Goal: Transaction & Acquisition: Purchase product/service

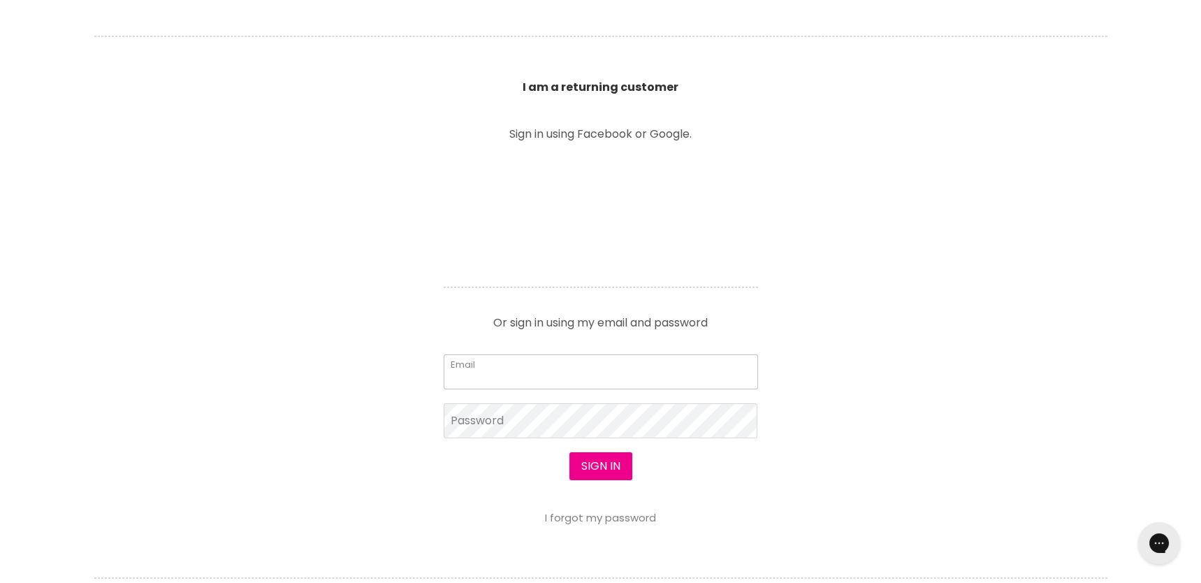
click at [539, 372] on input "Email" at bounding box center [601, 371] width 314 height 35
click at [500, 368] on input "Email" at bounding box center [601, 371] width 314 height 35
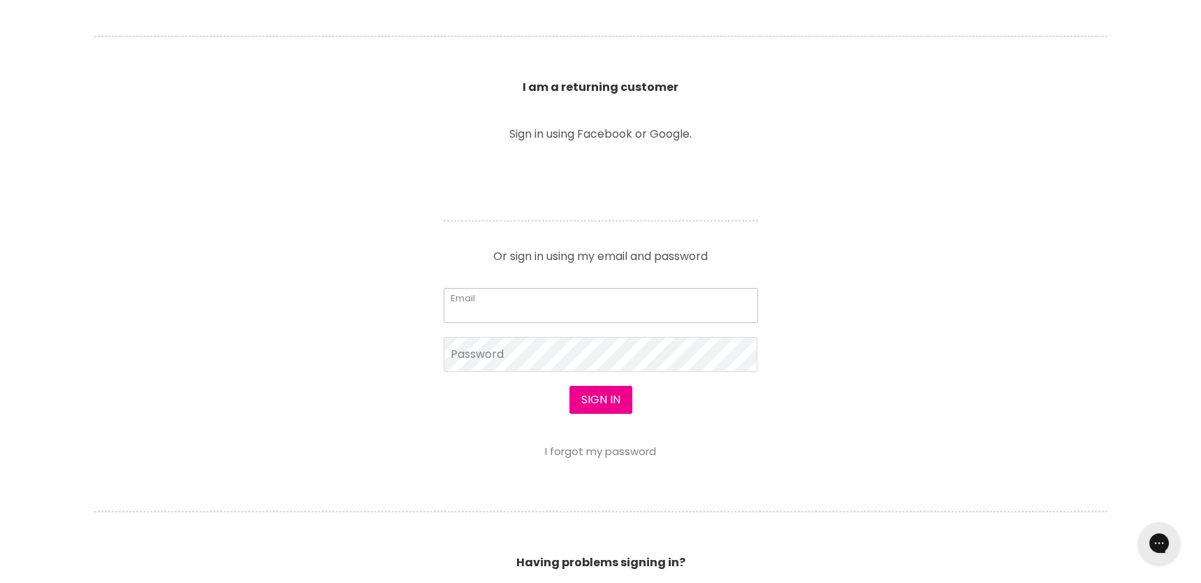
type input "[EMAIL_ADDRESS][DOMAIN_NAME]"
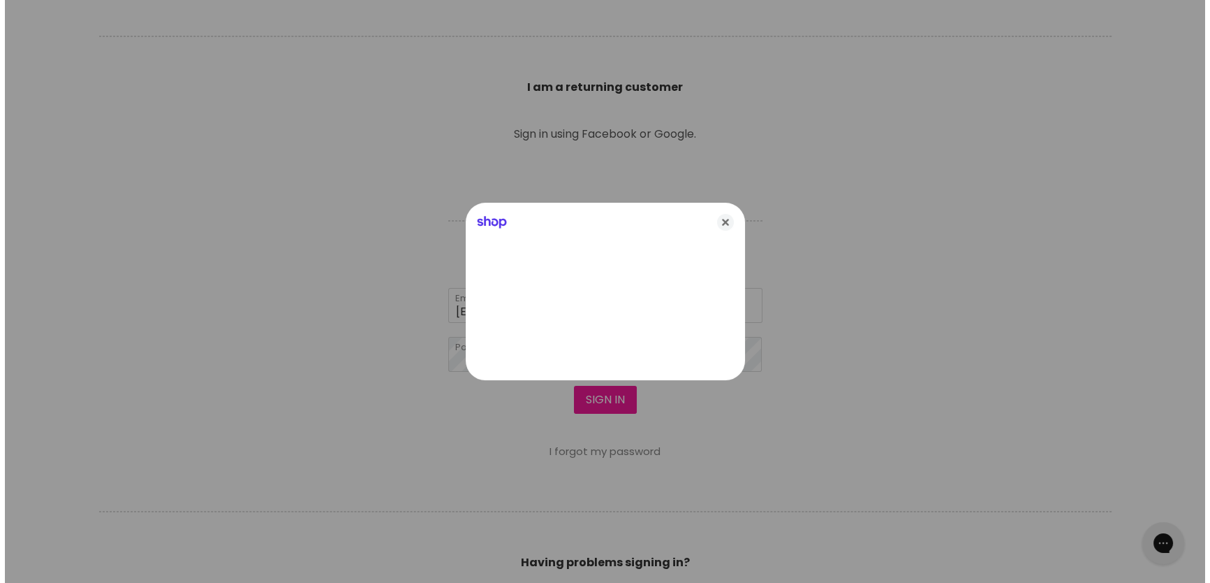
scroll to position [466, 0]
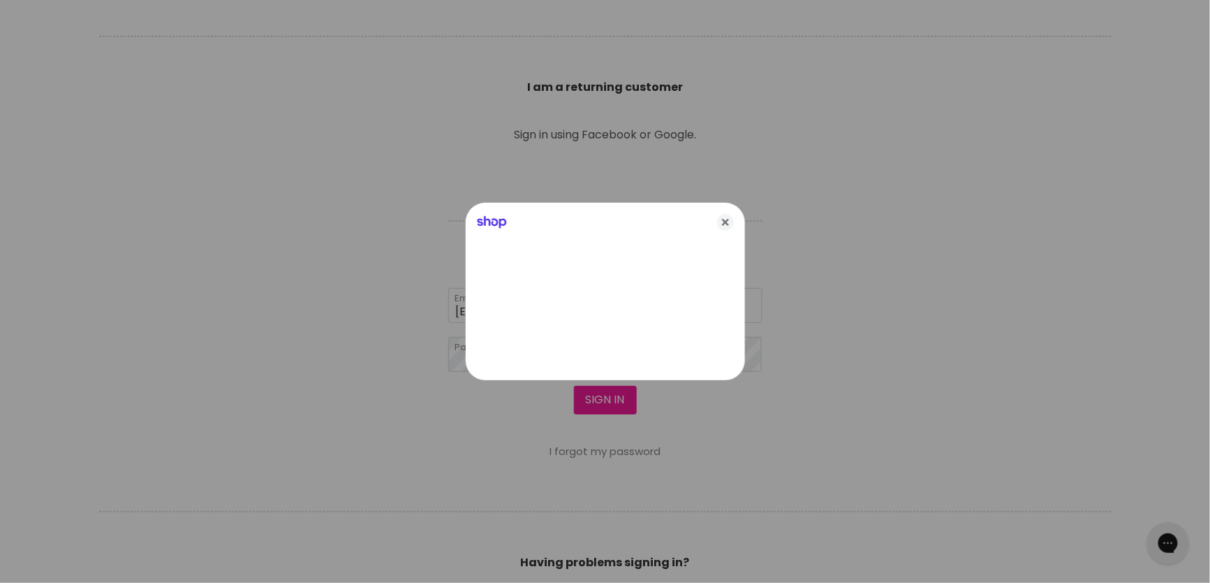
click at [603, 395] on div at bounding box center [605, 291] width 1210 height 583
click at [728, 226] on icon "Close" at bounding box center [725, 222] width 17 height 17
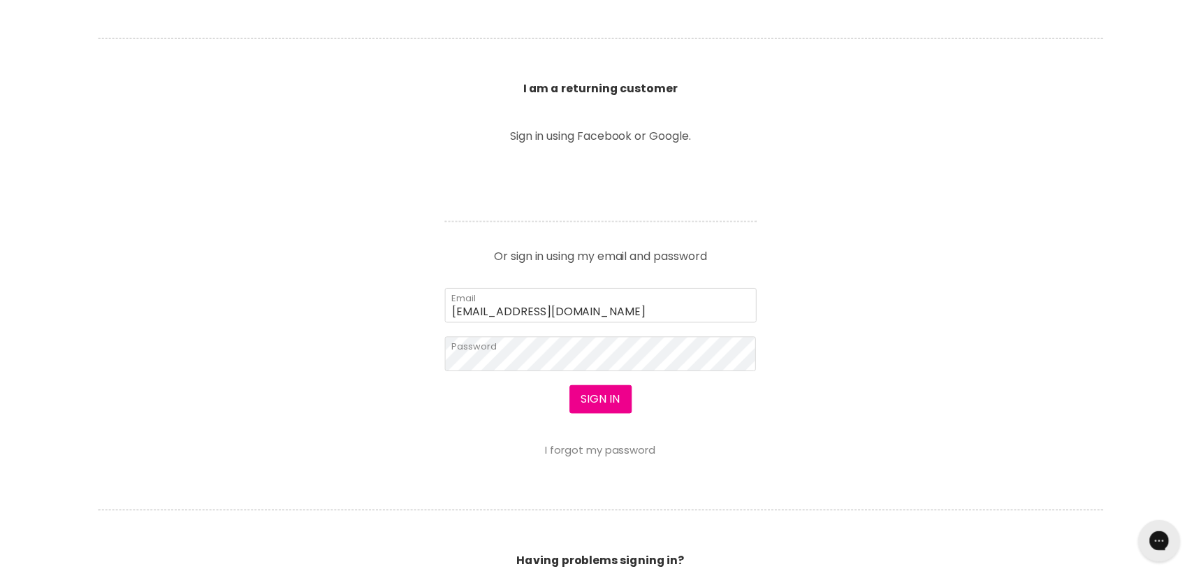
scroll to position [465, 0]
click at [599, 402] on button "Sign in" at bounding box center [600, 400] width 63 height 28
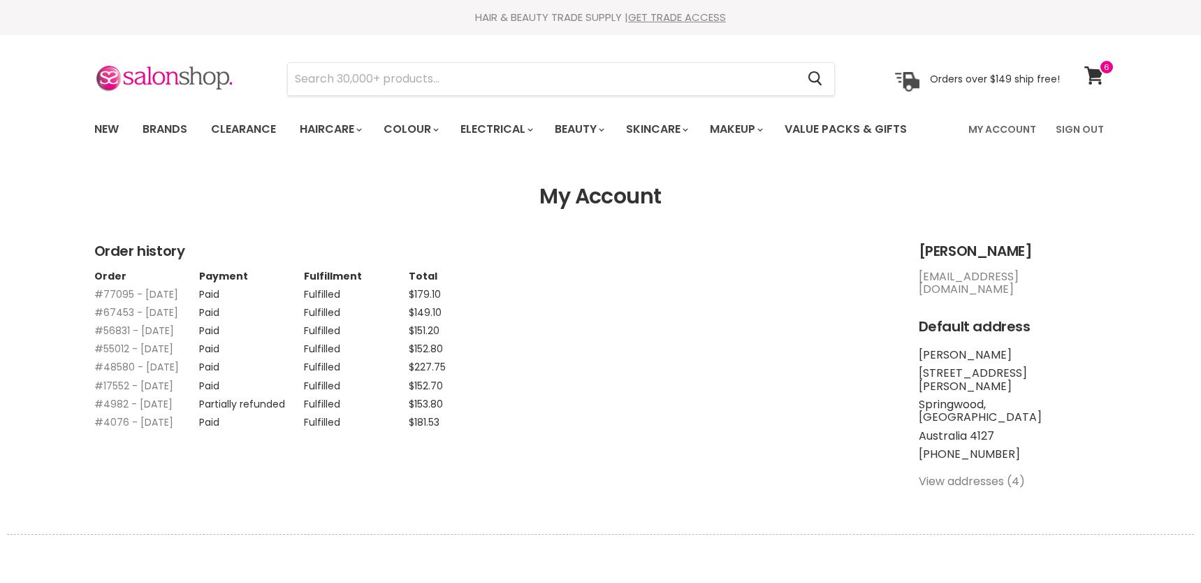
click at [1101, 77] on icon at bounding box center [1094, 75] width 20 height 18
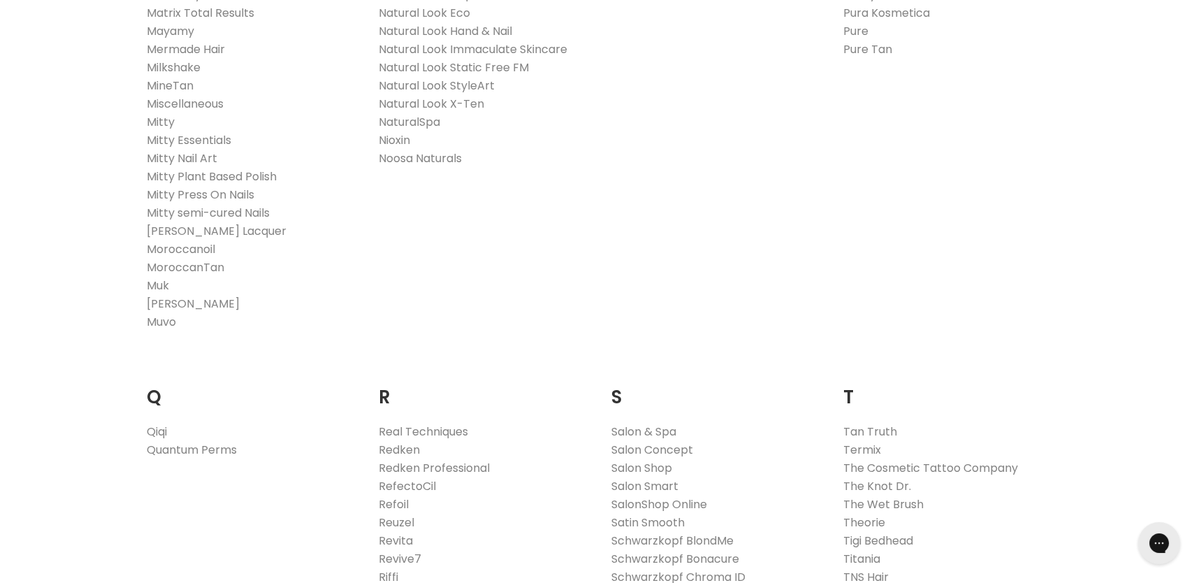
scroll to position [2095, 0]
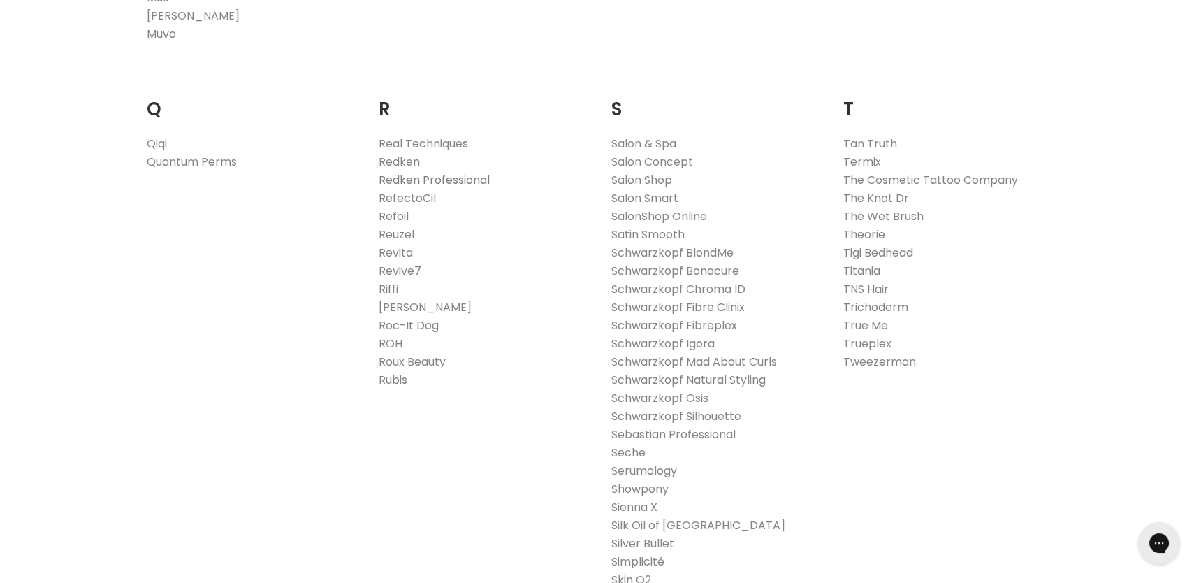
click at [404, 180] on link "Redken Professional" at bounding box center [434, 180] width 111 height 16
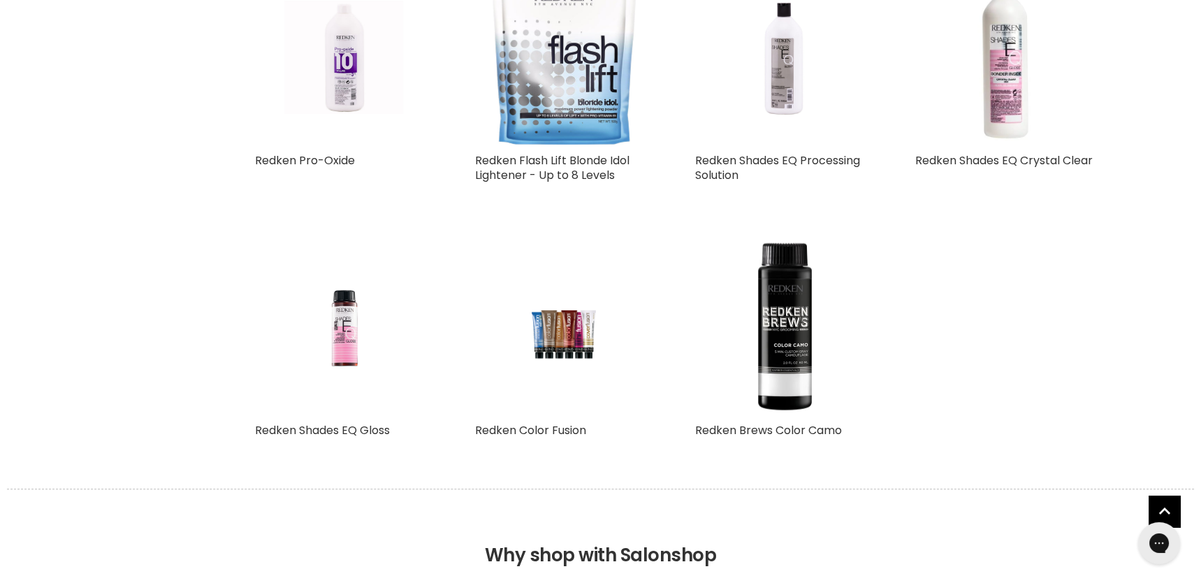
scroll to position [1396, 0]
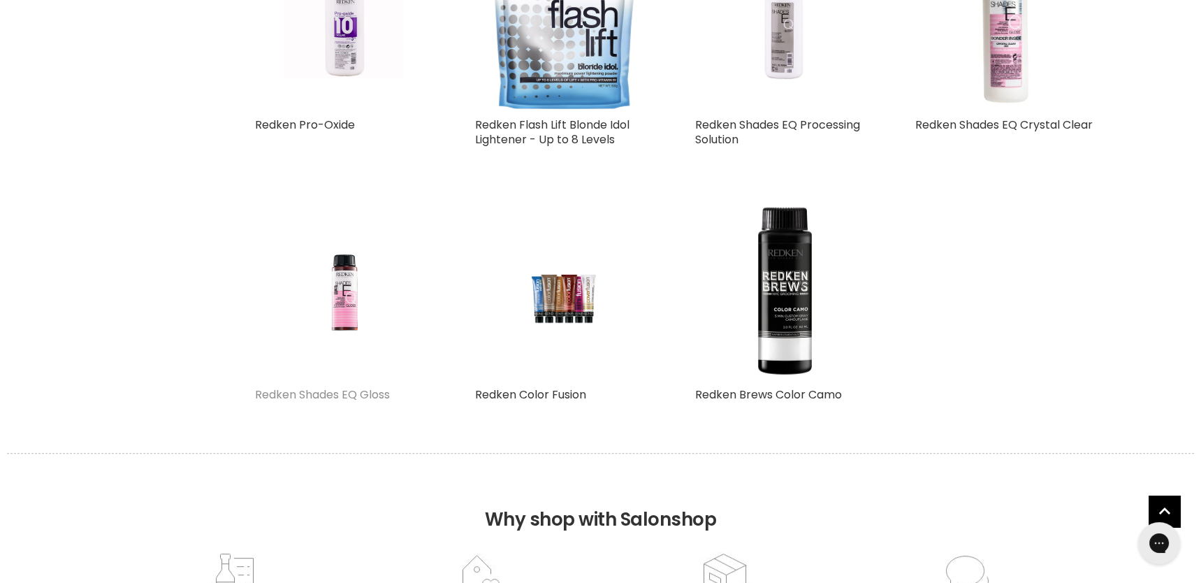
click at [343, 390] on link "Redken Shades EQ Gloss" at bounding box center [322, 394] width 135 height 16
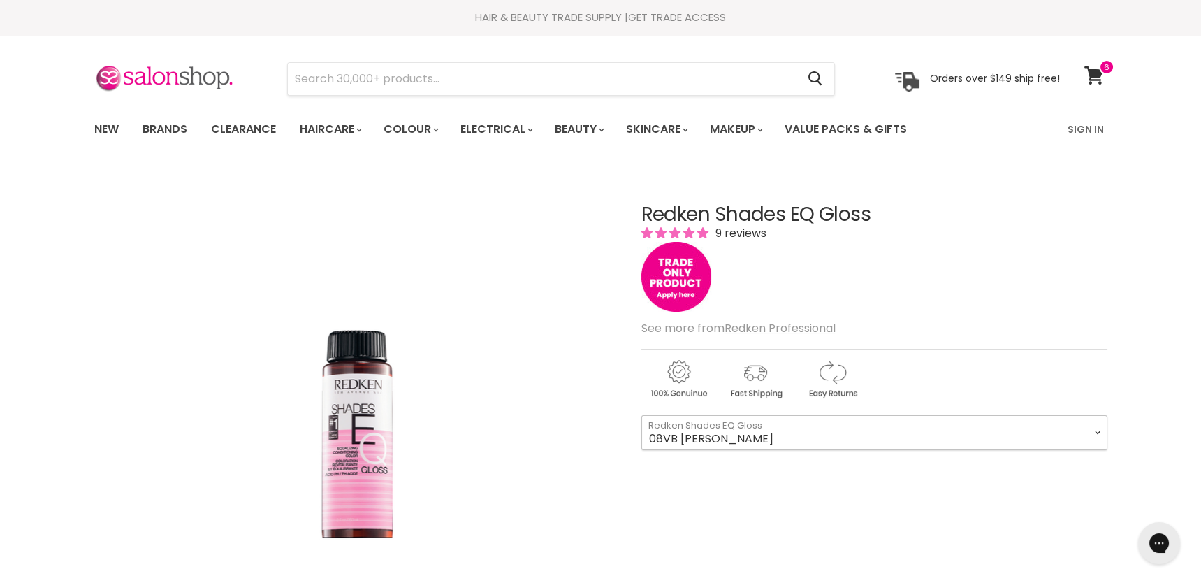
click at [856, 435] on select "08VB Violet Frost 05V Cosmic Violet 06VB Violet Lagoon 04NA Storm Cloud 06NA Gr…" at bounding box center [874, 432] width 466 height 35
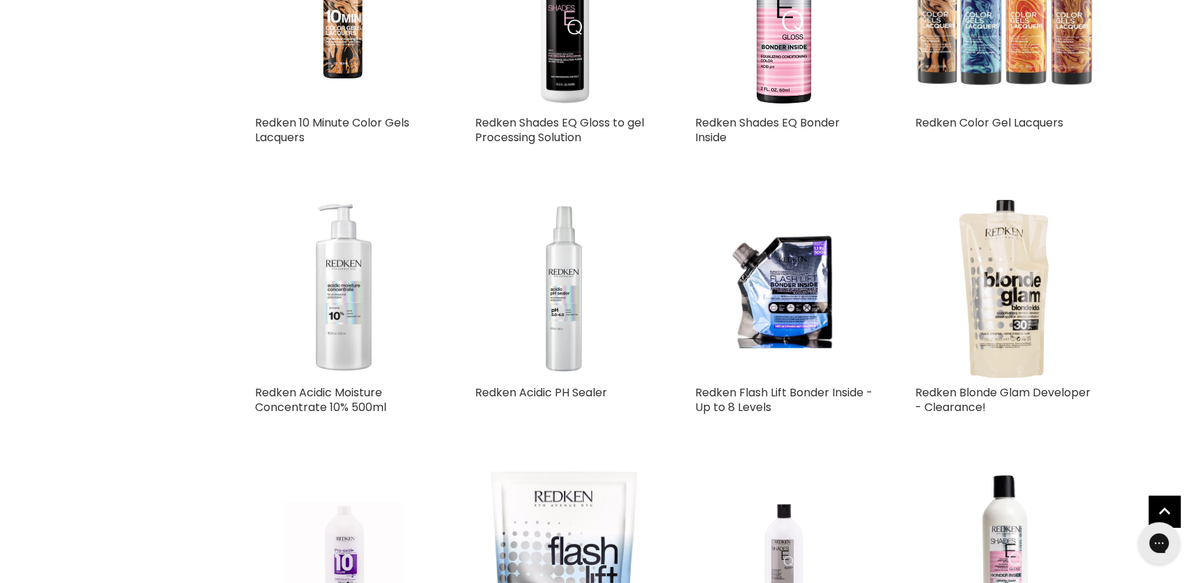
scroll to position [884, 0]
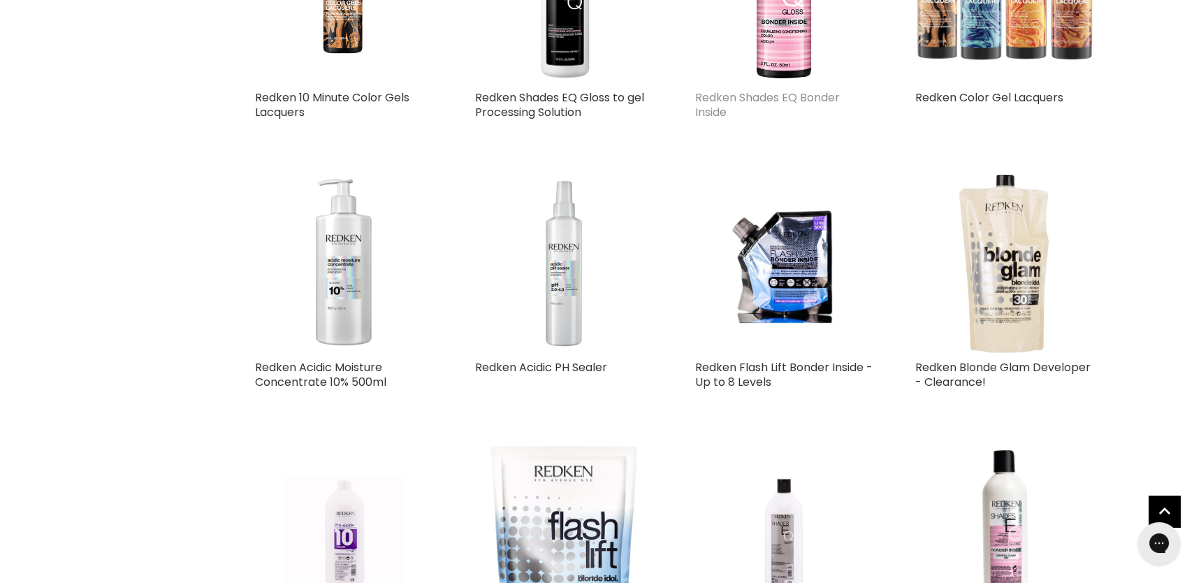
click at [813, 96] on link "Redken Shades EQ Bonder Inside" at bounding box center [767, 104] width 145 height 31
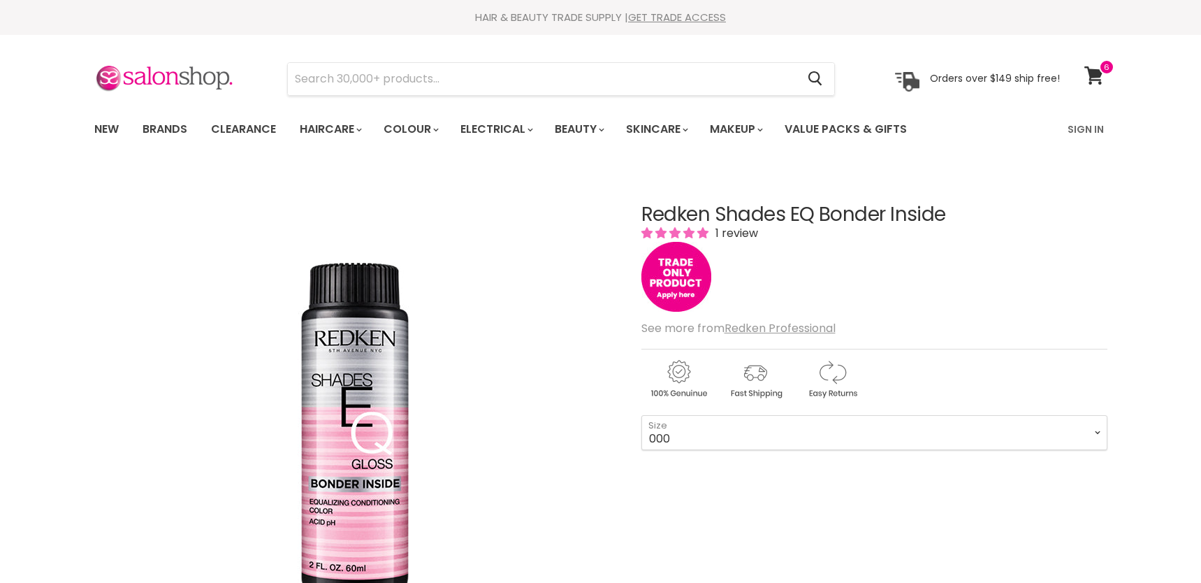
scroll to position [116, 0]
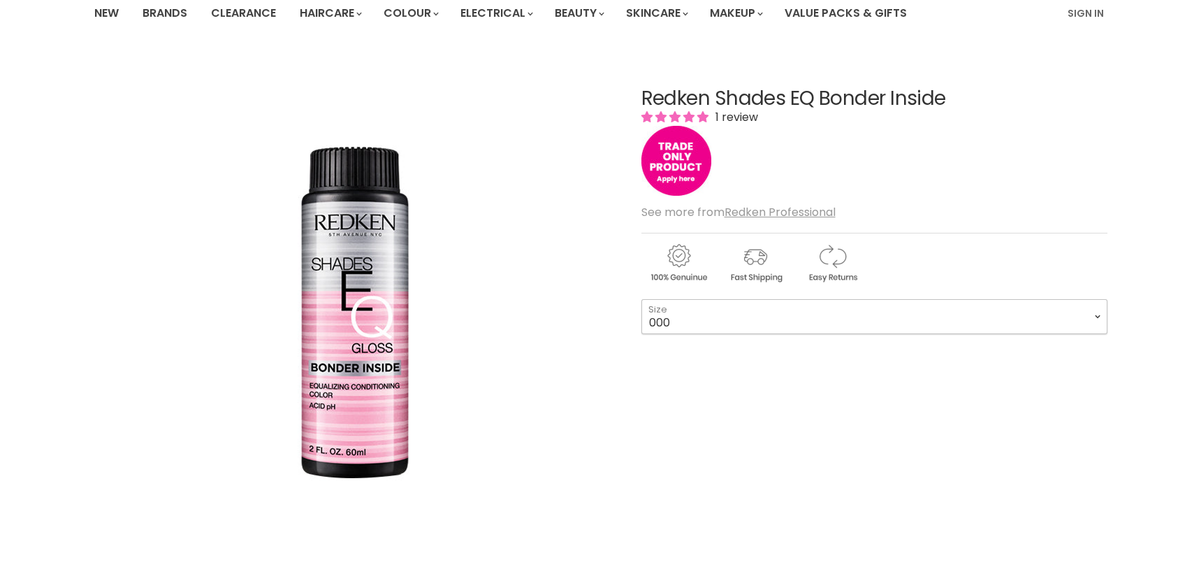
click at [724, 314] on select "000 09N Café Au Lait 09P Opal Glow 09T Chrome 09V Platinum Ice 10N Delicate Nat…" at bounding box center [874, 316] width 466 height 35
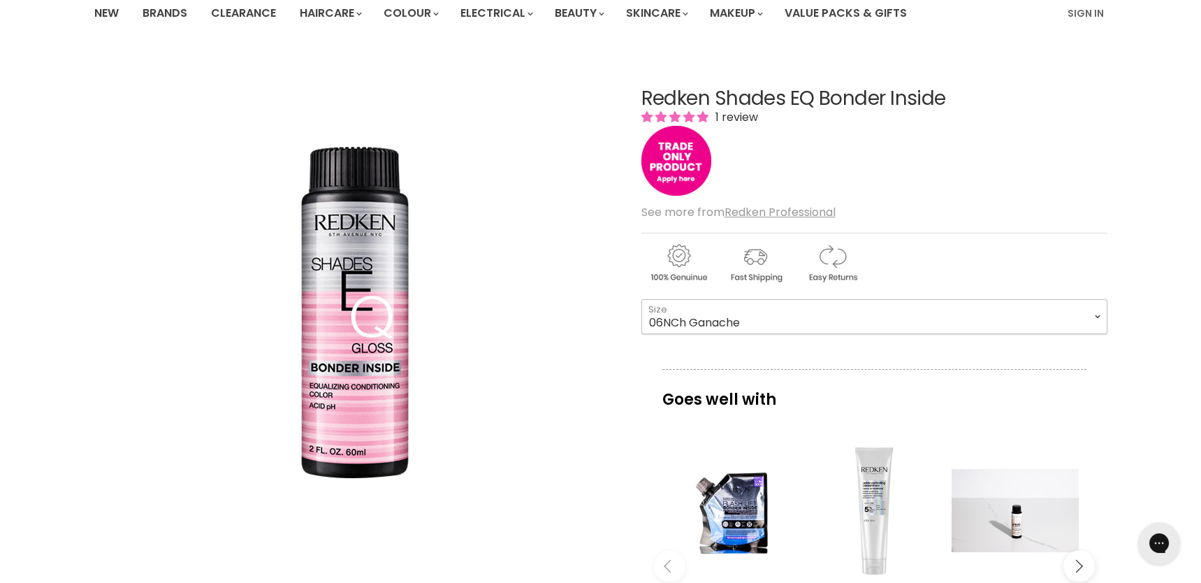
click at [641, 299] on select "000 09N Café Au Lait 09P Opal Glow 09T Chrome 09V Platinum Ice 10N Delicate Nat…" at bounding box center [874, 316] width 466 height 35
select select "06NCh Ganache"
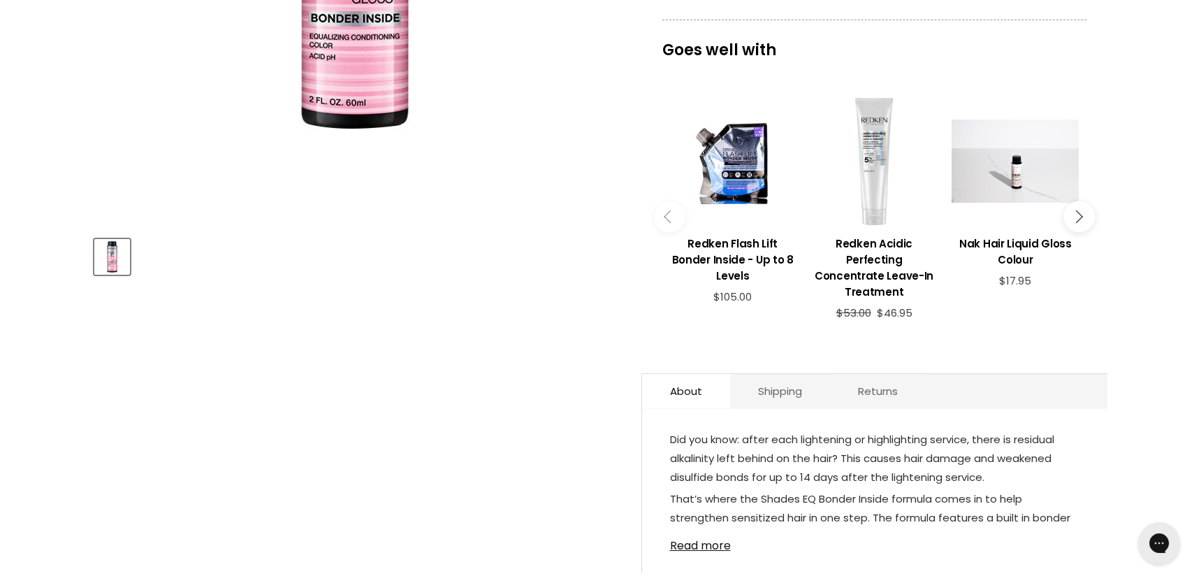
scroll to position [116, 0]
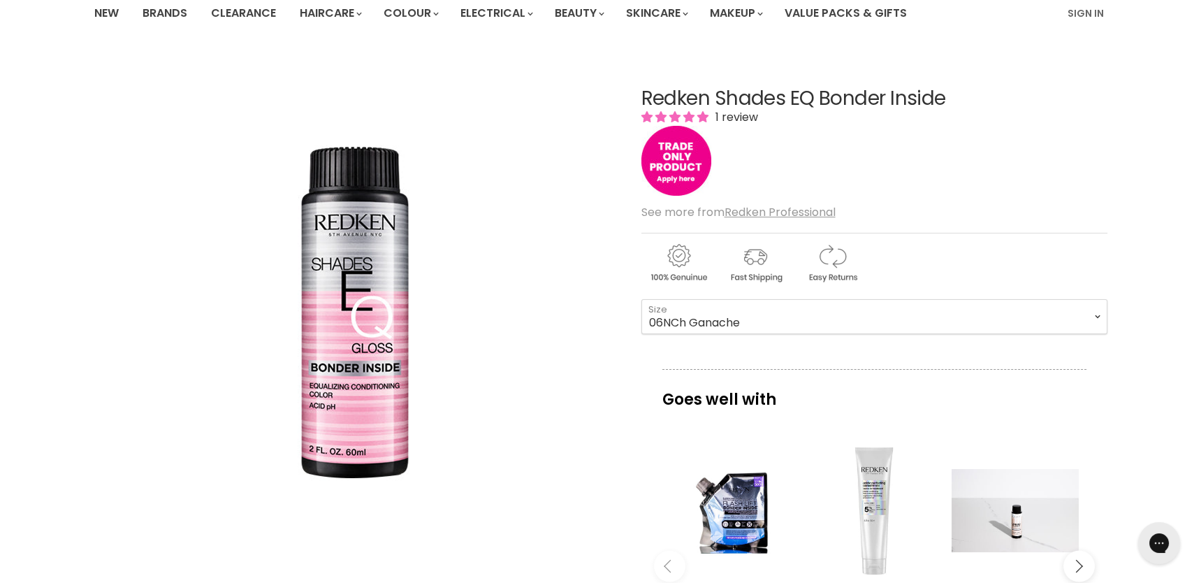
click at [821, 353] on div "Redken Shades EQ Bonder Inside 1 review See more from Redken Professional 000 -…" at bounding box center [874, 518] width 466 height 930
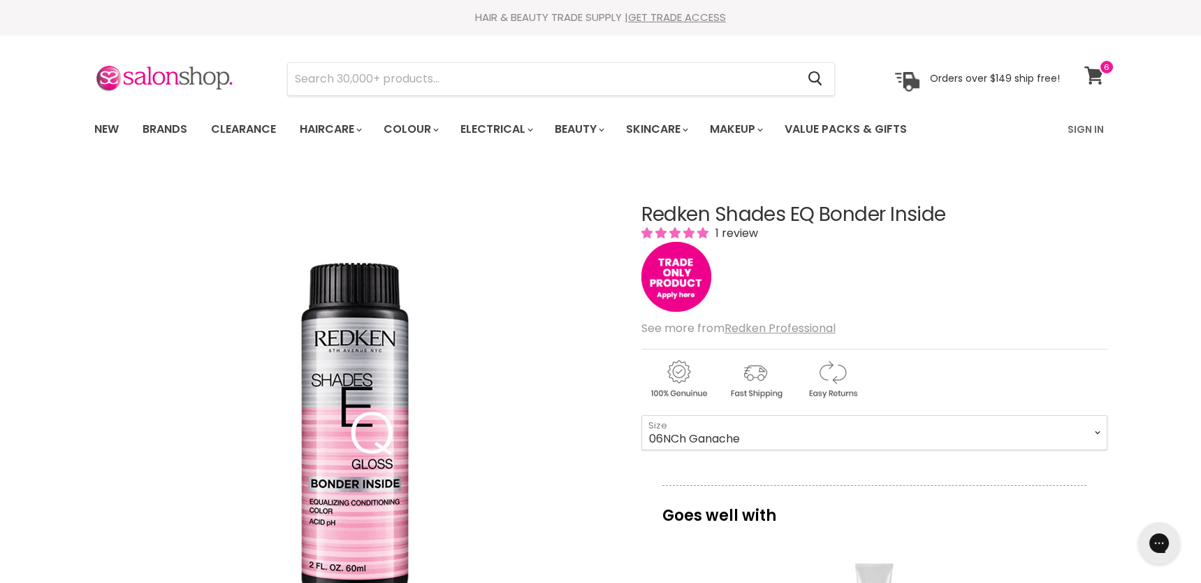
click at [1104, 85] on link "View cart" at bounding box center [1095, 75] width 37 height 32
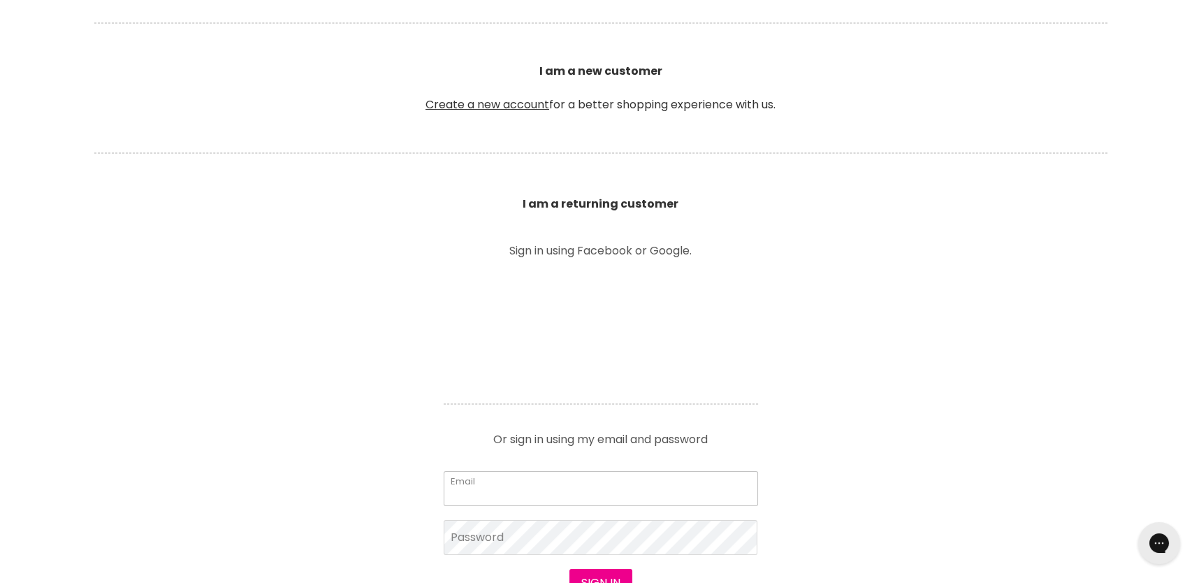
click at [517, 495] on input "Email" at bounding box center [601, 488] width 314 height 35
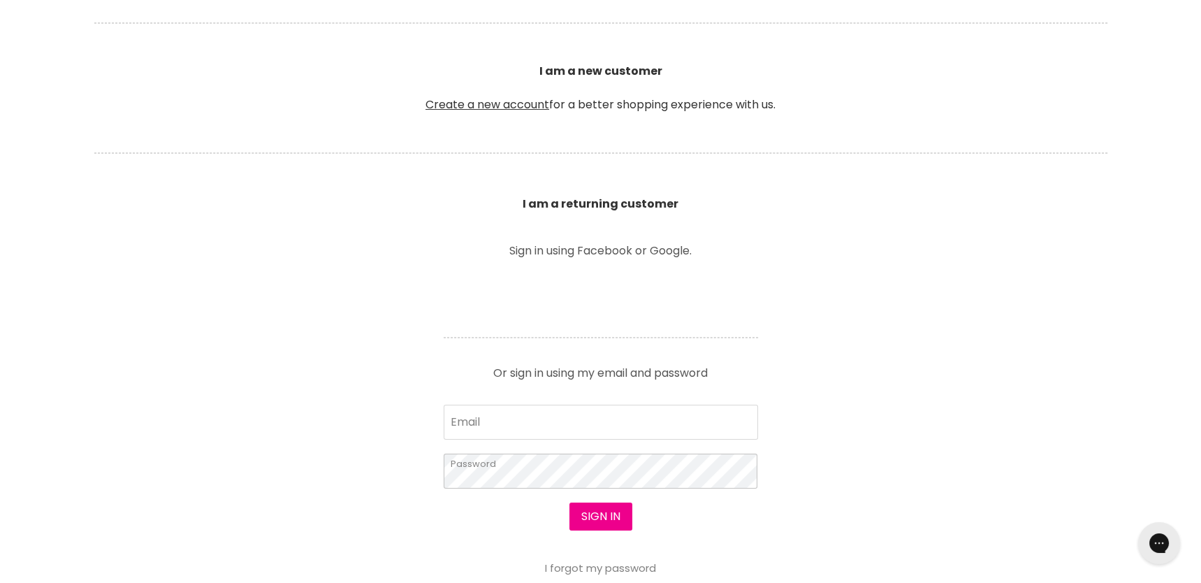
type input "[EMAIL_ADDRESS][DOMAIN_NAME]"
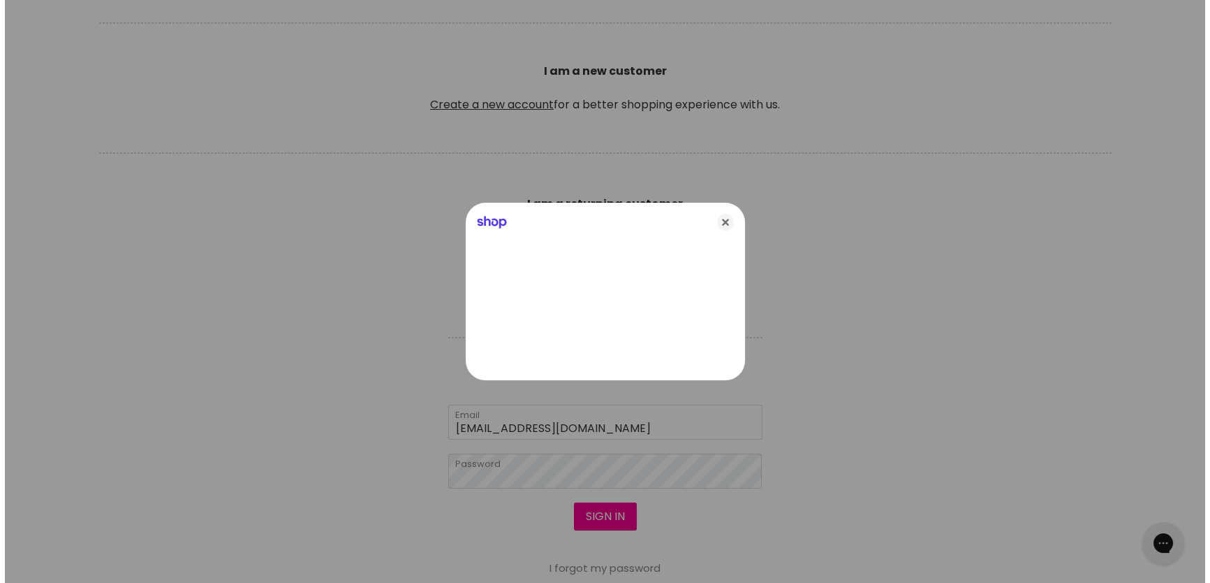
scroll to position [350, 0]
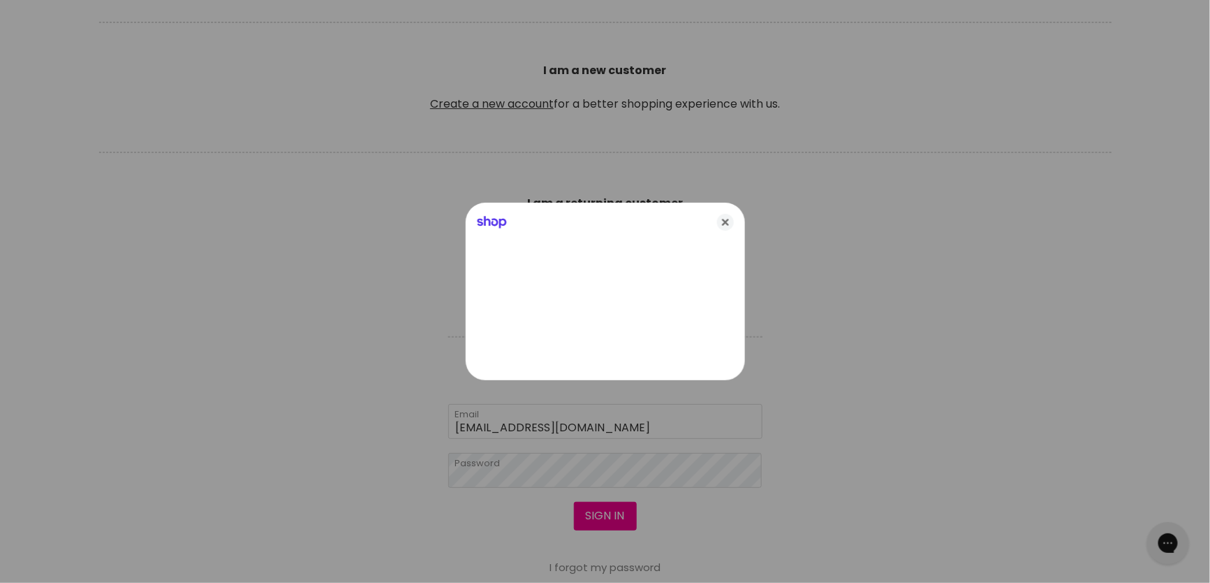
click at [608, 509] on div at bounding box center [605, 291] width 1210 height 583
click at [729, 219] on icon "Close" at bounding box center [725, 222] width 17 height 17
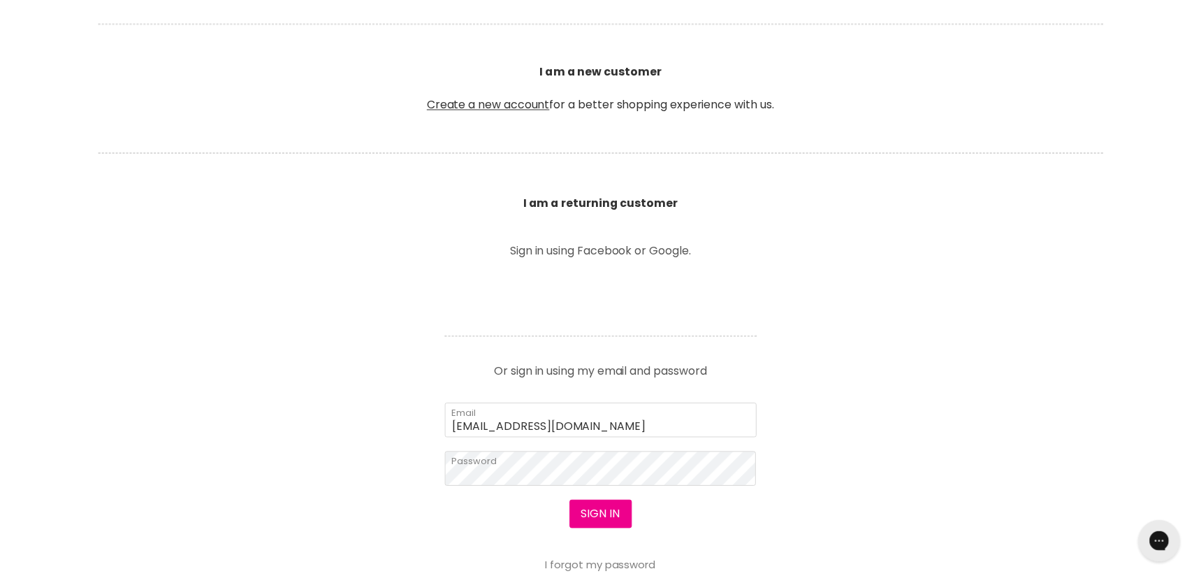
scroll to position [349, 0]
click at [594, 511] on button "Sign in" at bounding box center [600, 516] width 63 height 28
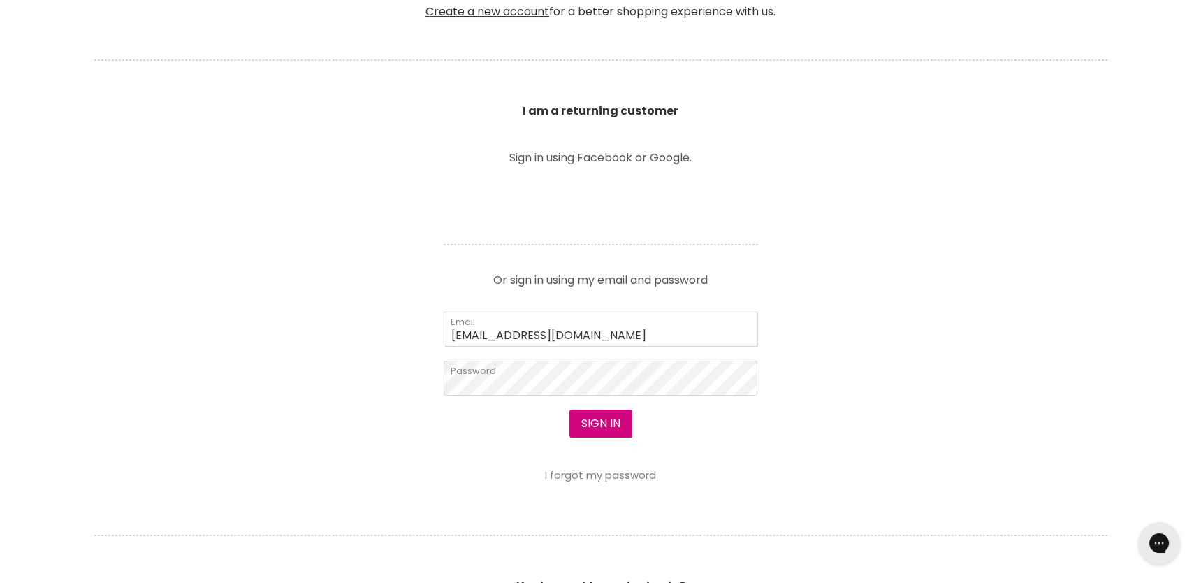
scroll to position [465, 0]
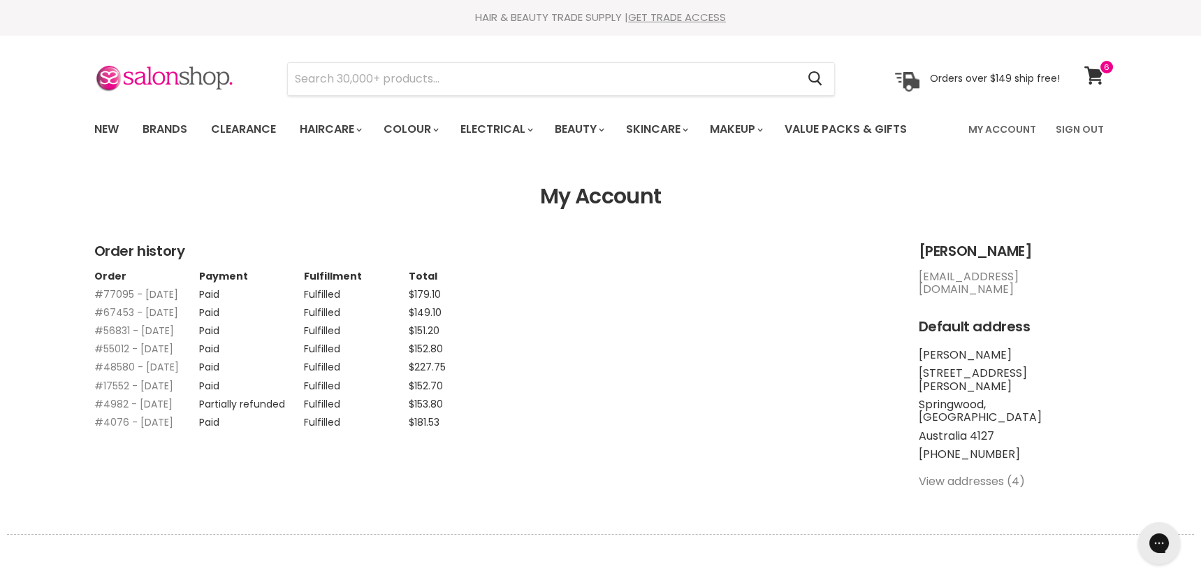
click at [145, 300] on link "#77095 - [DATE]" at bounding box center [136, 294] width 84 height 14
